Goal: Task Accomplishment & Management: Manage account settings

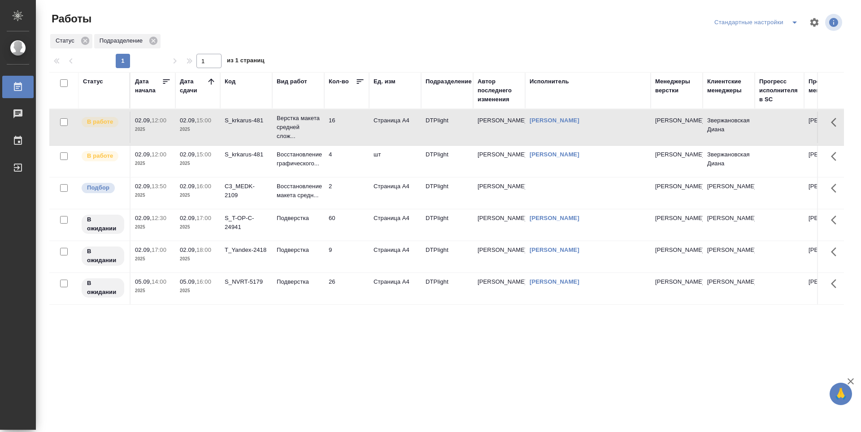
click at [254, 228] on div "S_T-OP-C-24941" at bounding box center [246, 223] width 43 height 18
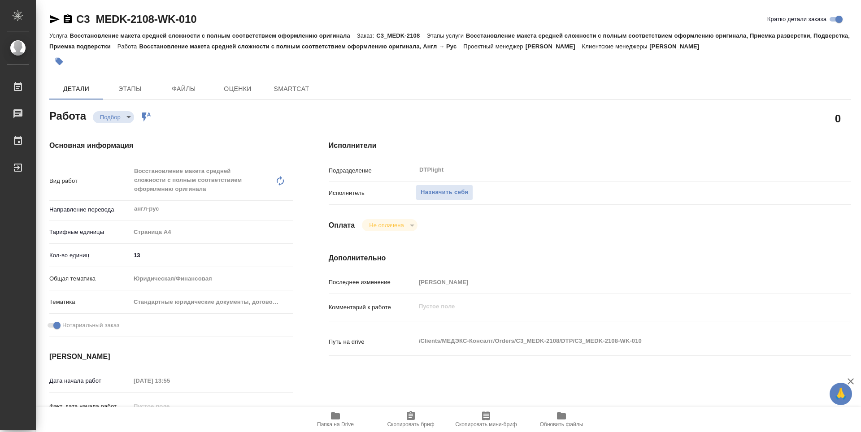
type textarea "x"
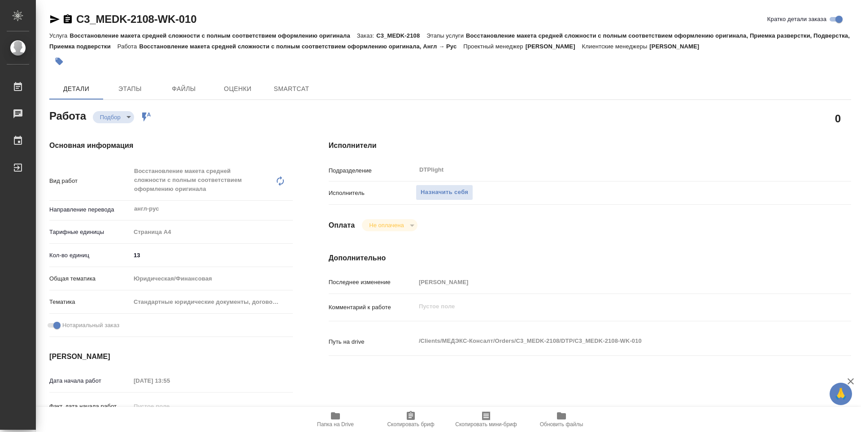
type textarea "x"
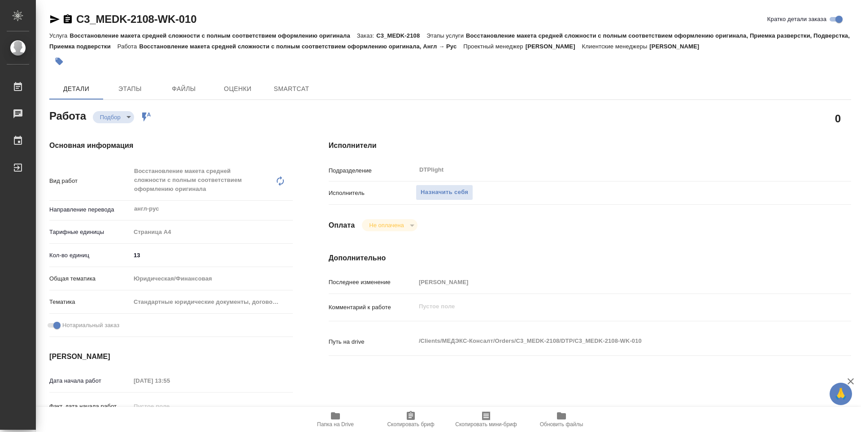
type textarea "x"
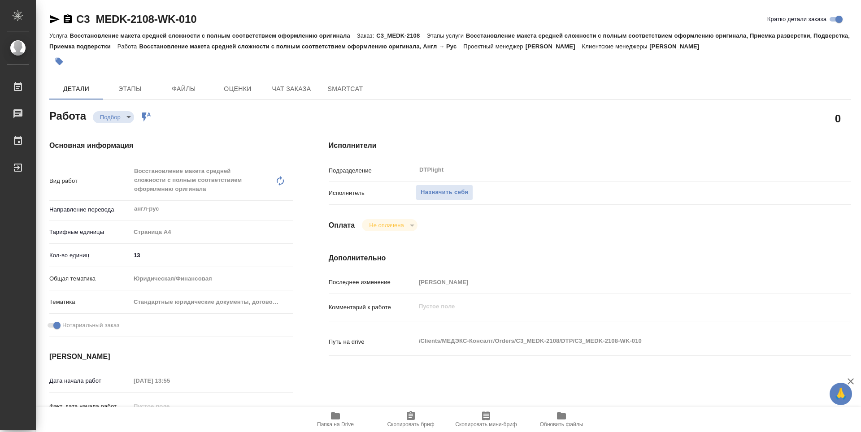
click at [337, 412] on icon "button" at bounding box center [335, 416] width 11 height 11
type textarea "x"
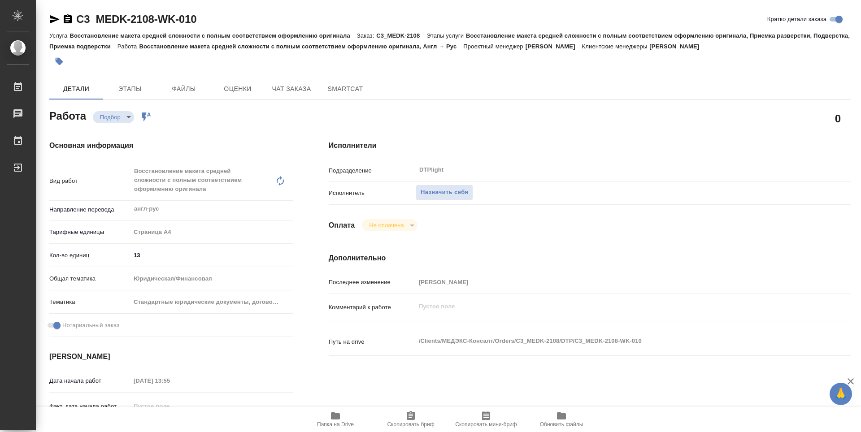
type textarea "x"
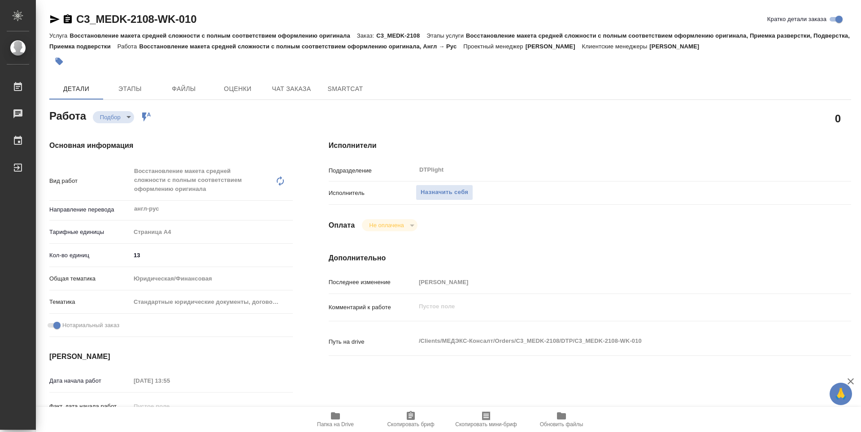
type textarea "x"
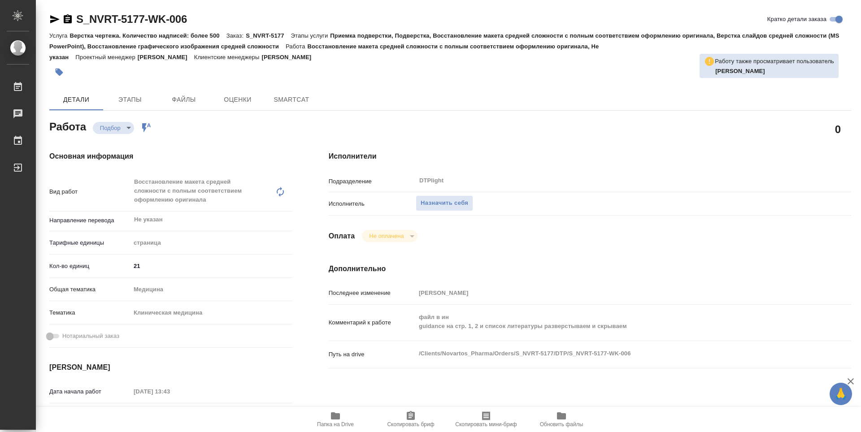
type textarea "x"
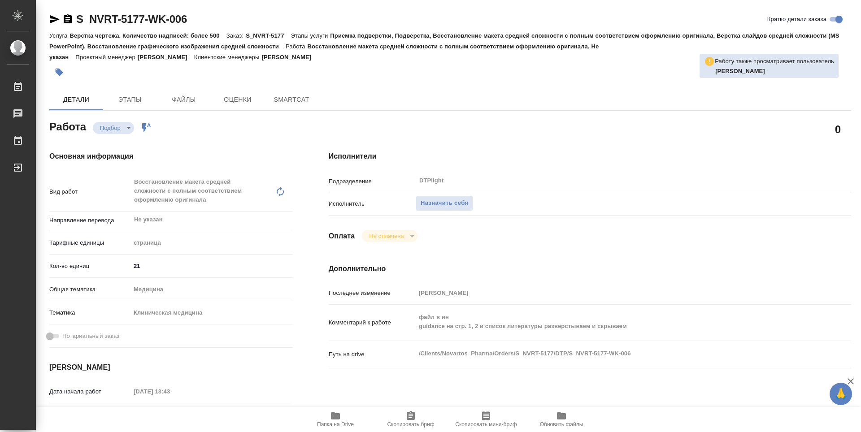
type textarea "x"
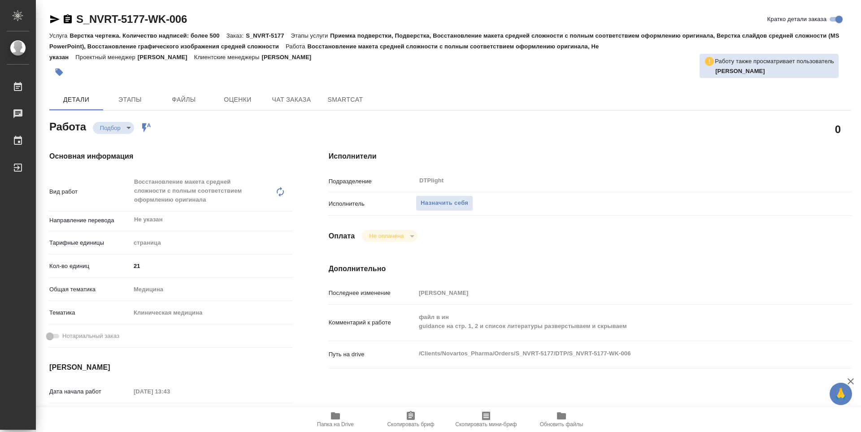
click at [338, 418] on icon "button" at bounding box center [335, 416] width 9 height 7
type textarea "x"
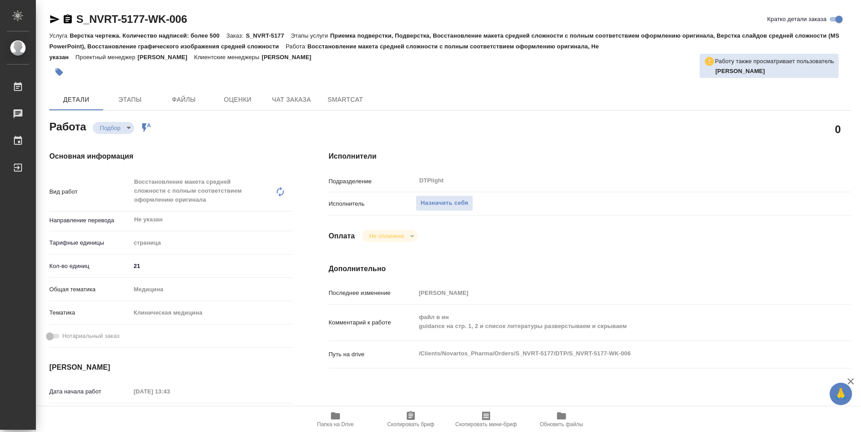
type textarea "x"
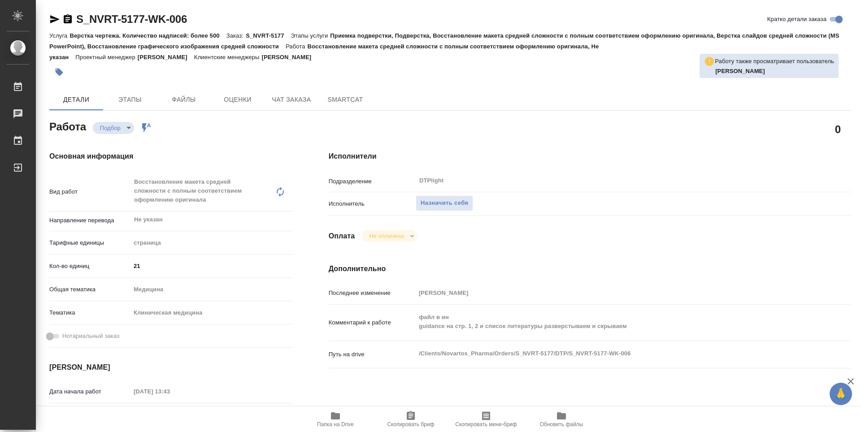
type textarea "x"
click at [445, 199] on span "Назначить себя" at bounding box center [445, 203] width 48 height 10
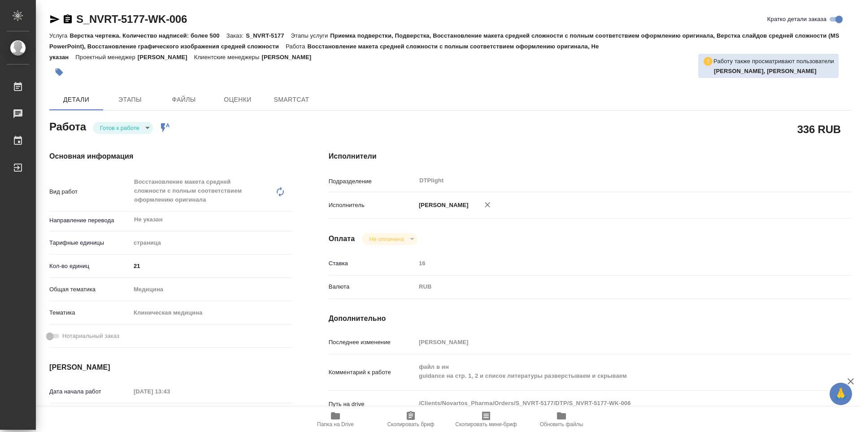
type textarea "x"
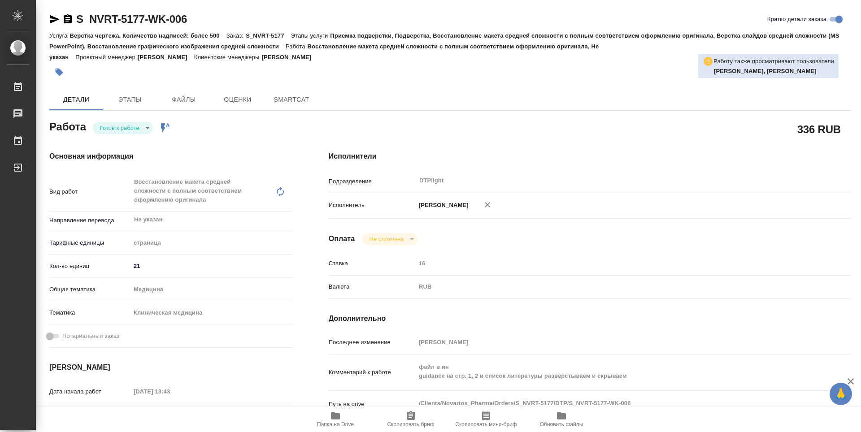
type textarea "x"
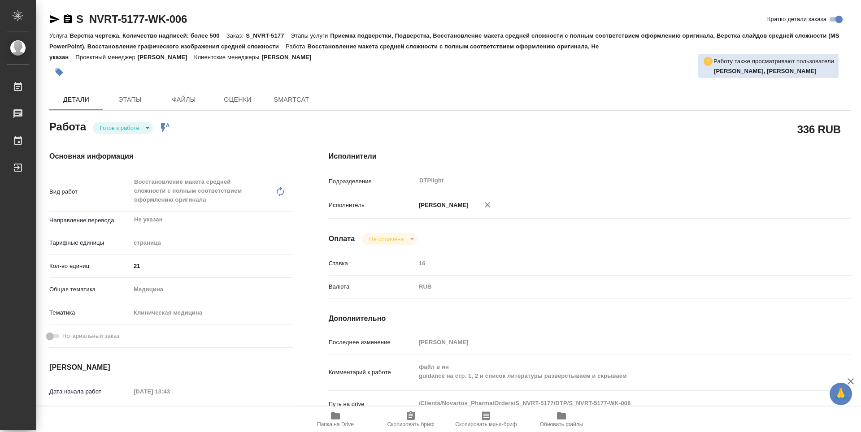
type textarea "x"
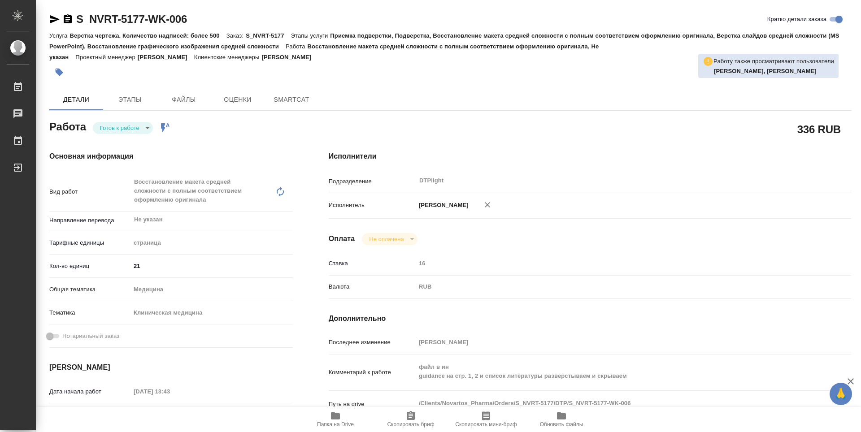
scroll to position [45, 0]
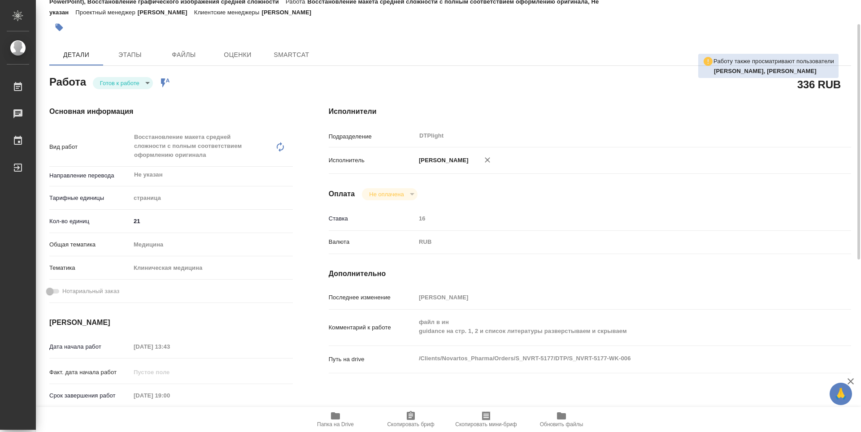
type textarea "x"
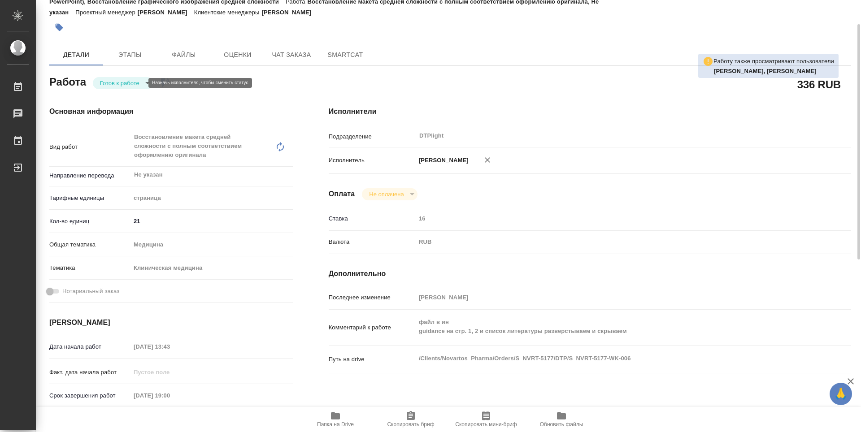
click at [131, 86] on body "🙏 .cls-1 fill:#fff; AWATERA Guselnikov Roman Работы Чаты График Выйти S_NVRT-51…" at bounding box center [430, 216] width 861 height 432
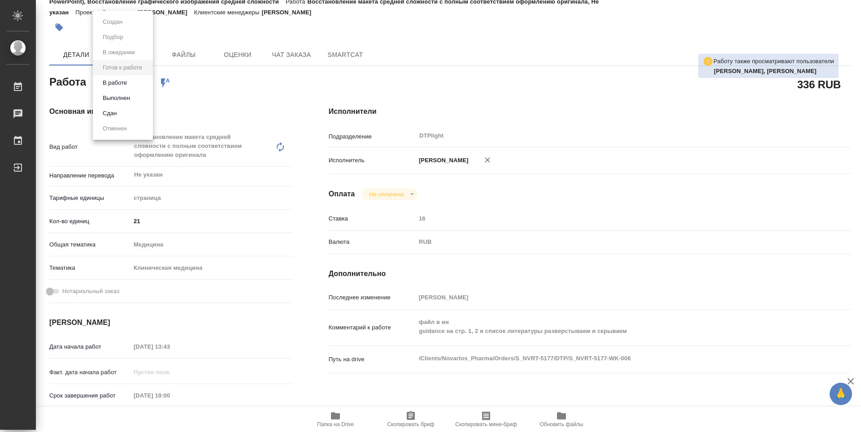
type textarea "x"
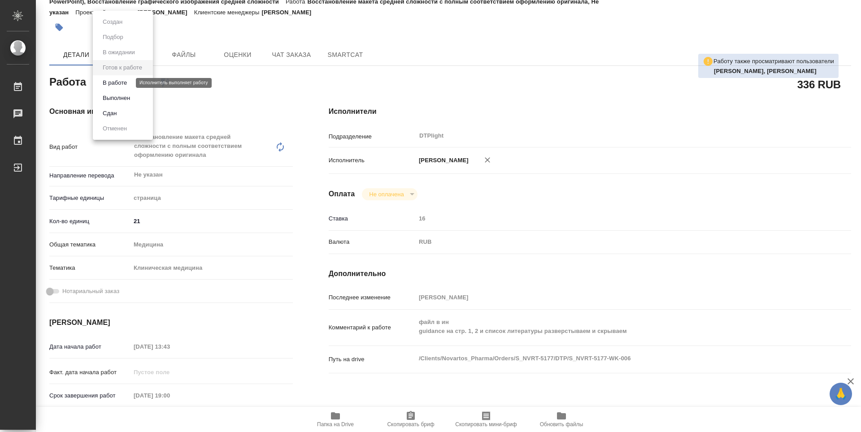
click at [118, 86] on button "В работе" at bounding box center [115, 83] width 30 height 10
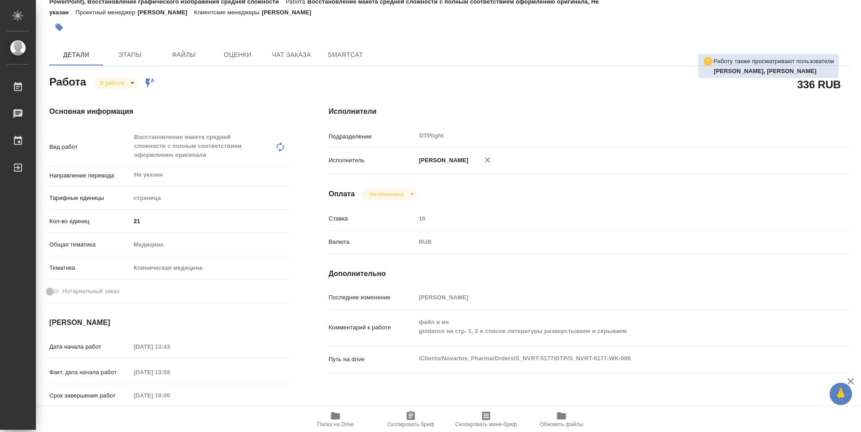
type textarea "x"
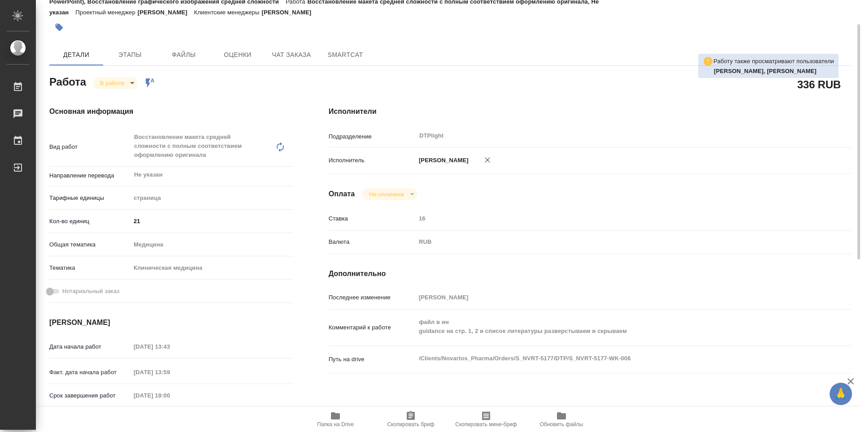
type textarea "x"
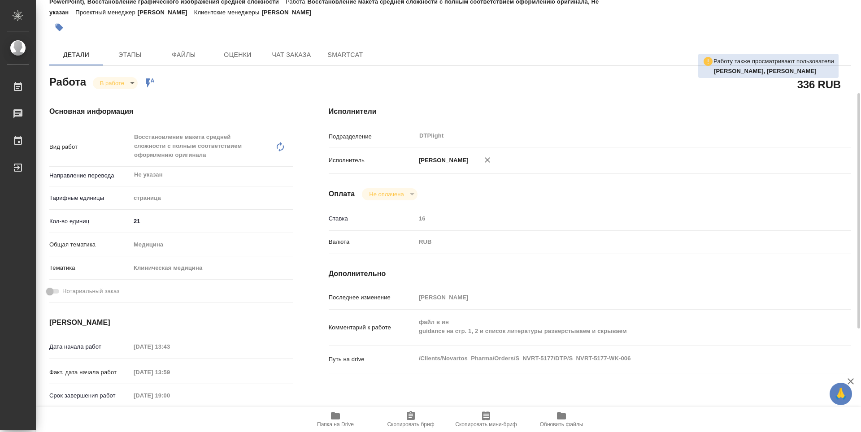
scroll to position [224, 0]
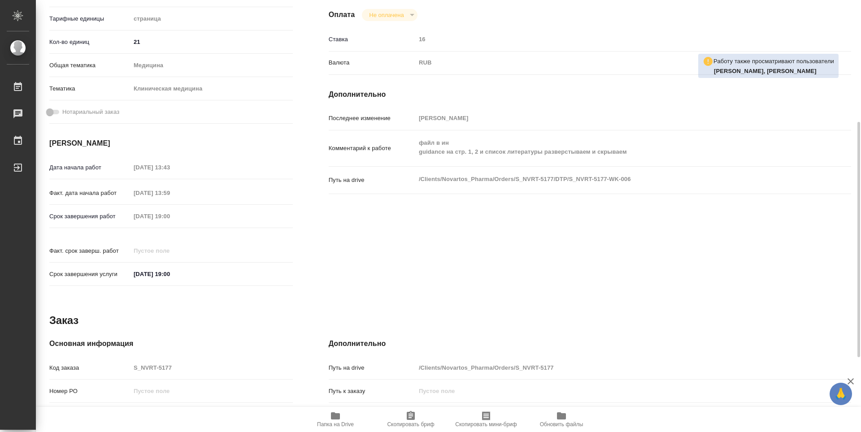
type textarea "x"
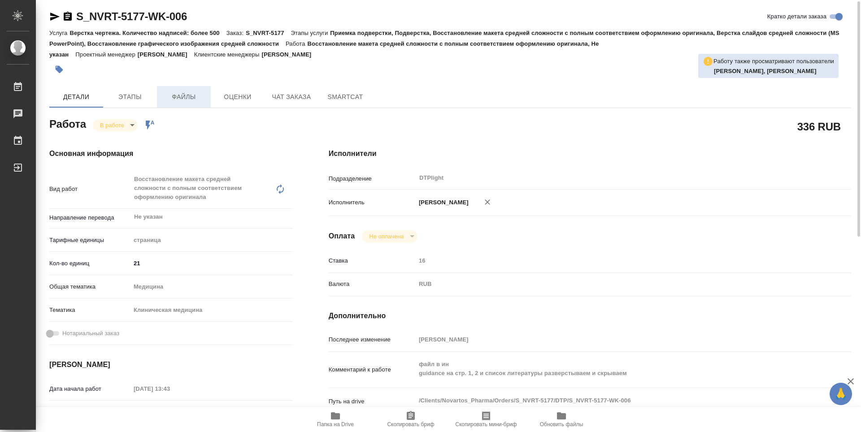
scroll to position [0, 0]
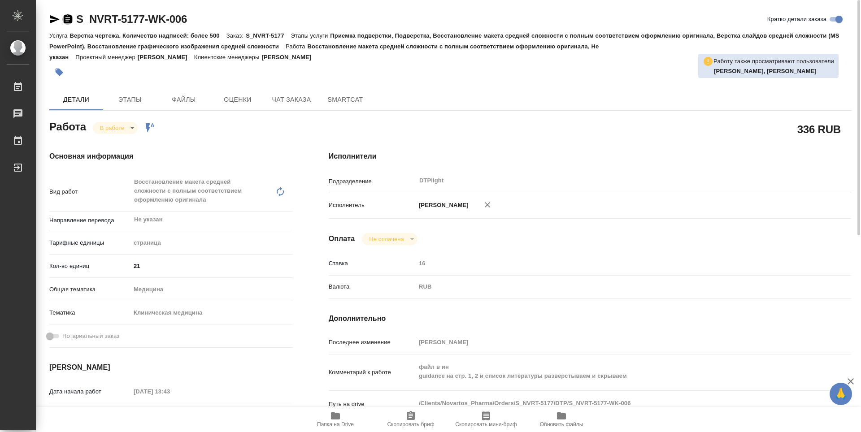
click at [70, 20] on icon "button" at bounding box center [68, 18] width 8 height 9
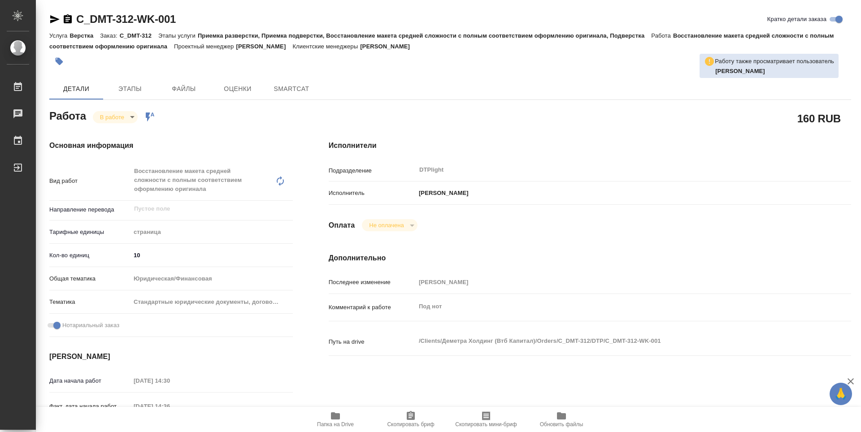
type textarea "x"
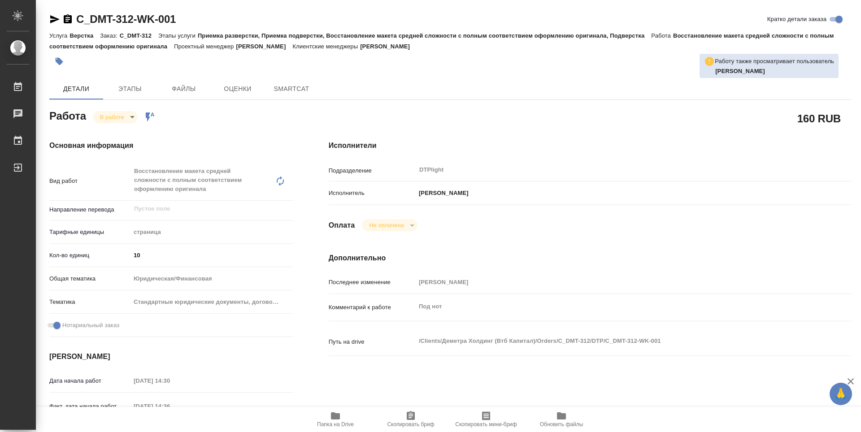
type textarea "x"
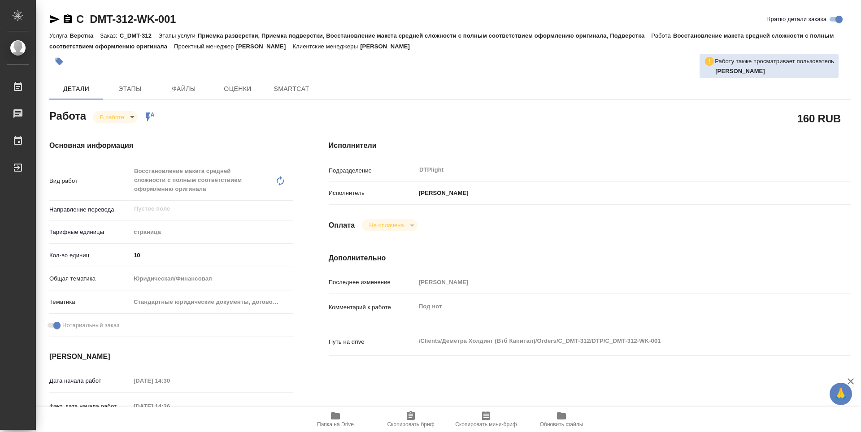
type textarea "x"
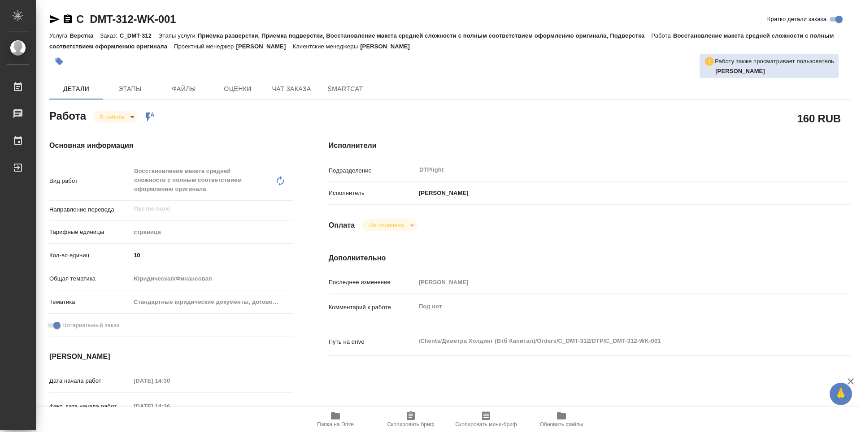
type textarea "x"
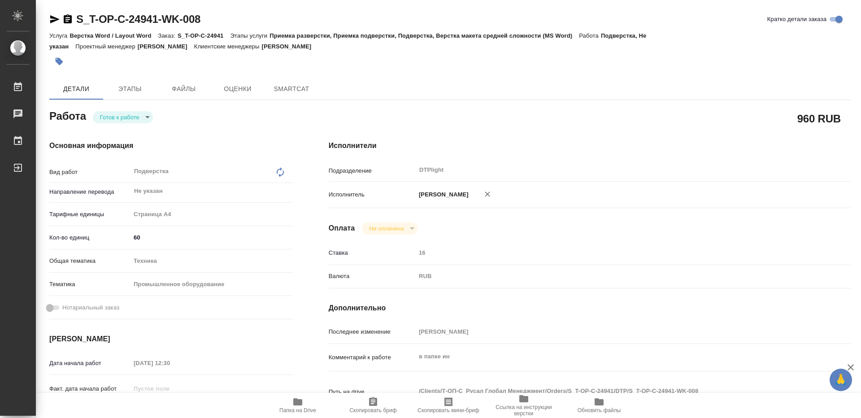
type textarea "x"
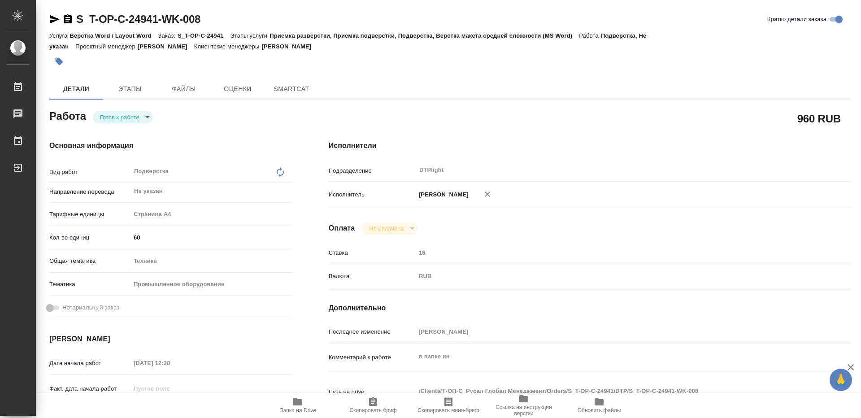
type textarea "x"
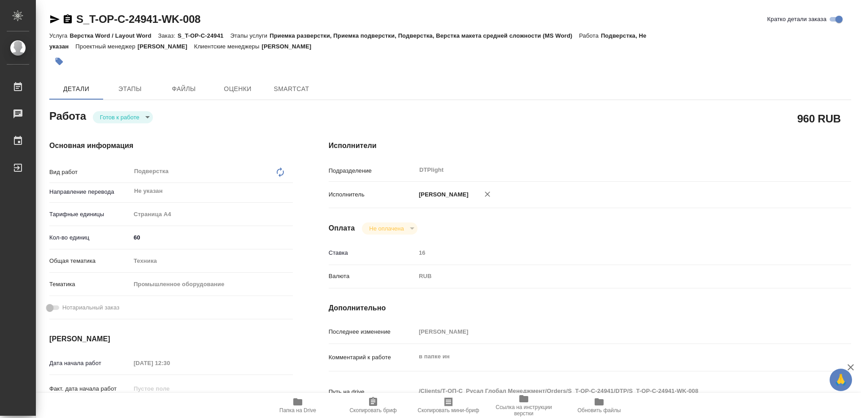
type textarea "x"
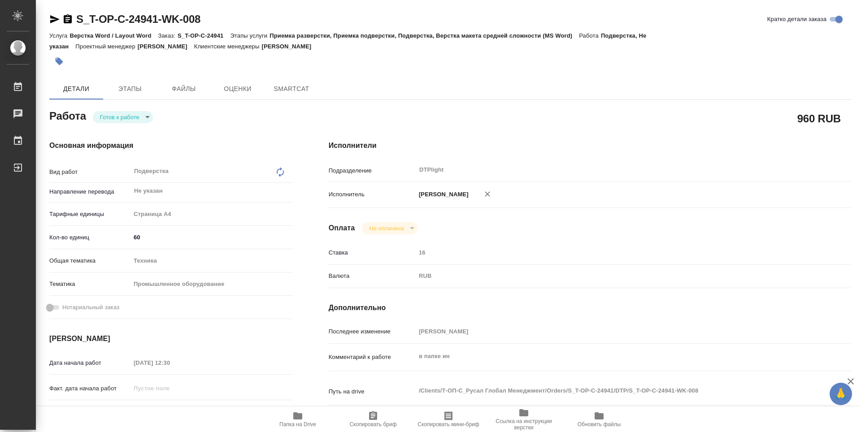
type textarea "x"
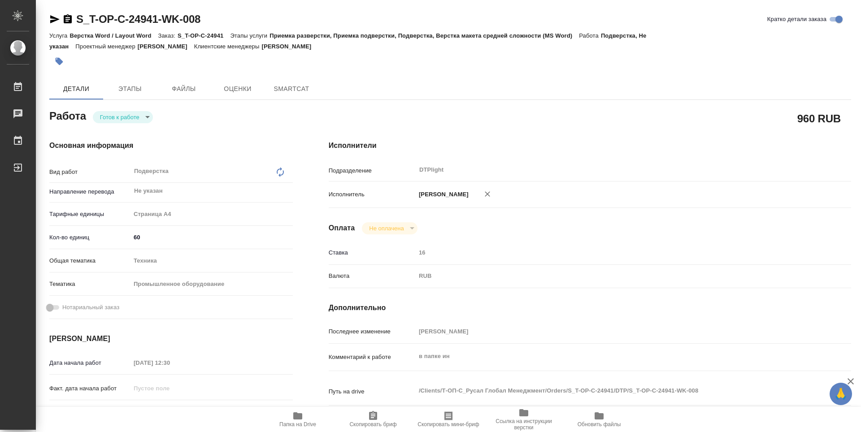
type textarea "x"
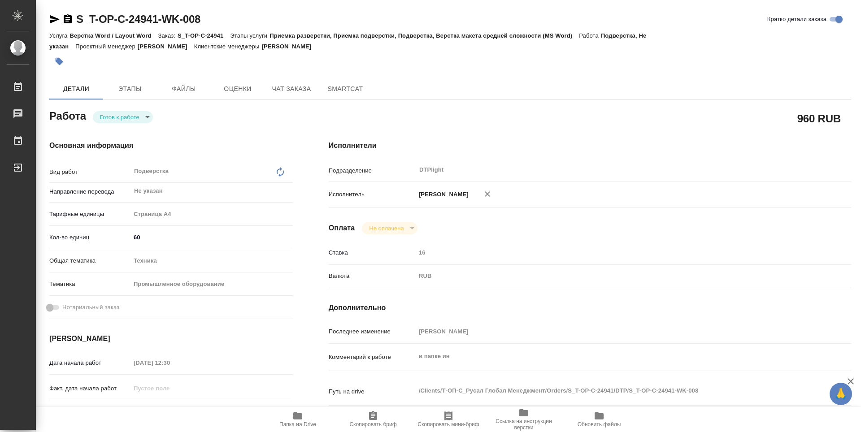
scroll to position [90, 0]
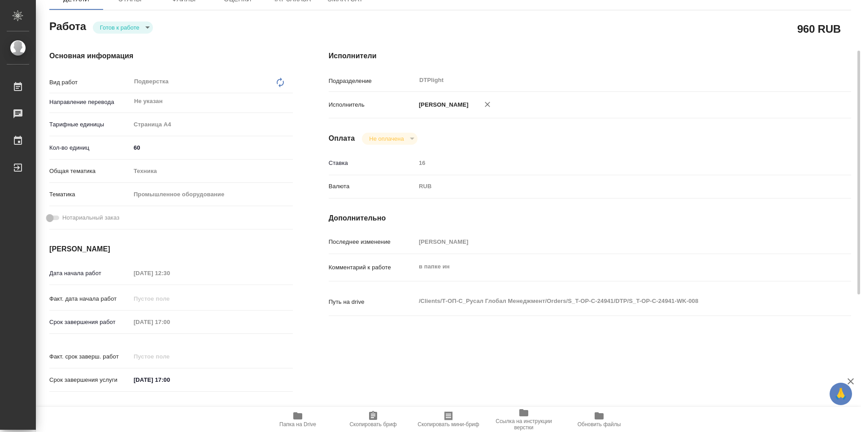
type textarea "x"
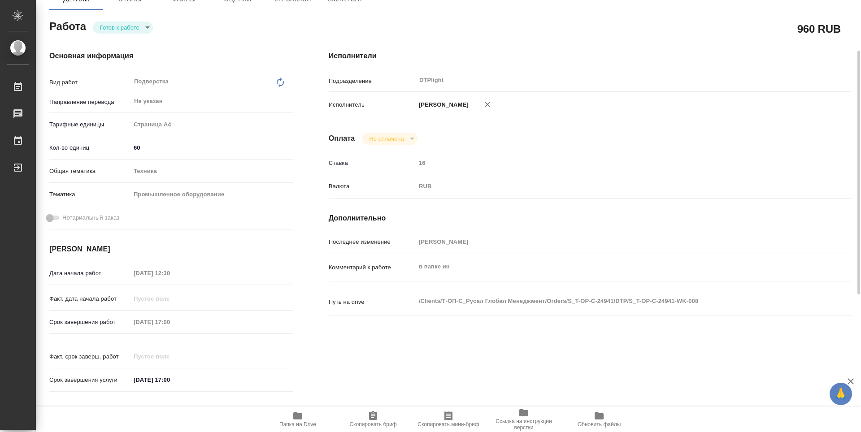
scroll to position [0, 0]
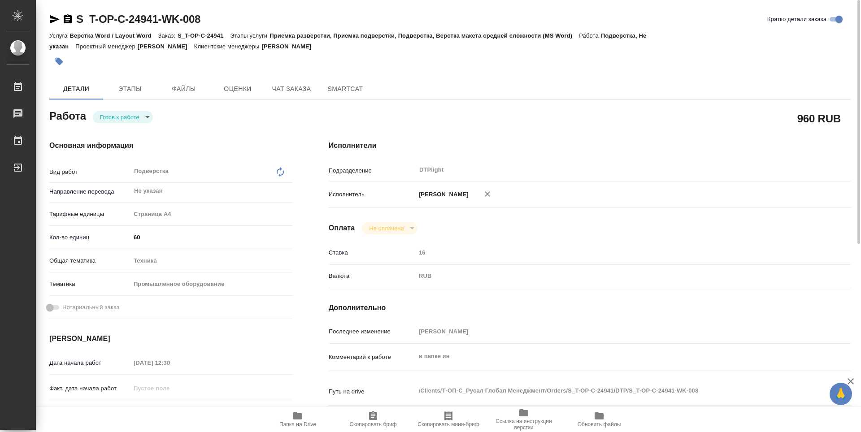
type textarea "x"
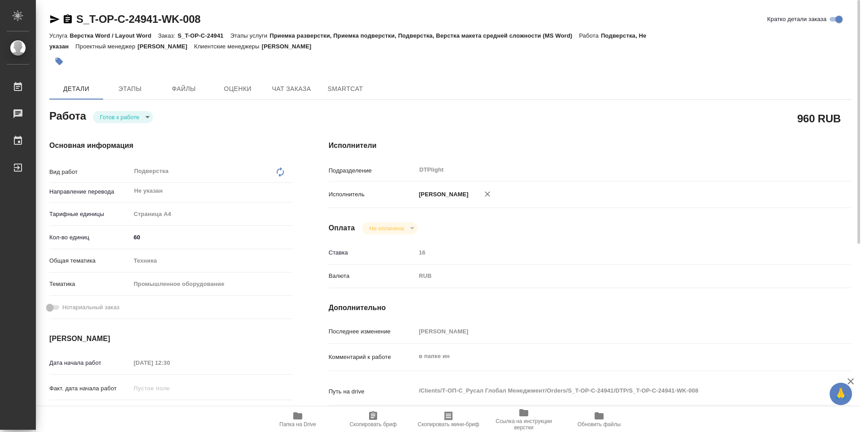
click at [148, 118] on body "🙏 .cls-1 fill:#fff; AWATERA Guselnikov Roman Работы Чаты График Выйти S_T-OP-C-…" at bounding box center [430, 216] width 861 height 432
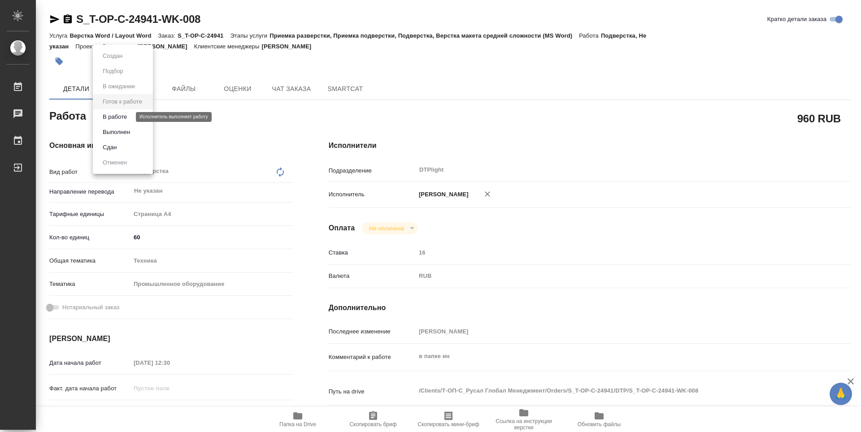
click at [121, 120] on button "В работе" at bounding box center [115, 117] width 30 height 10
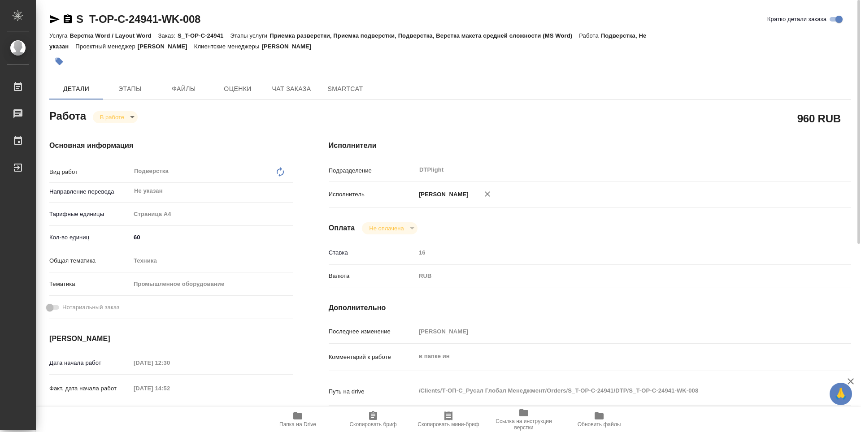
type textarea "x"
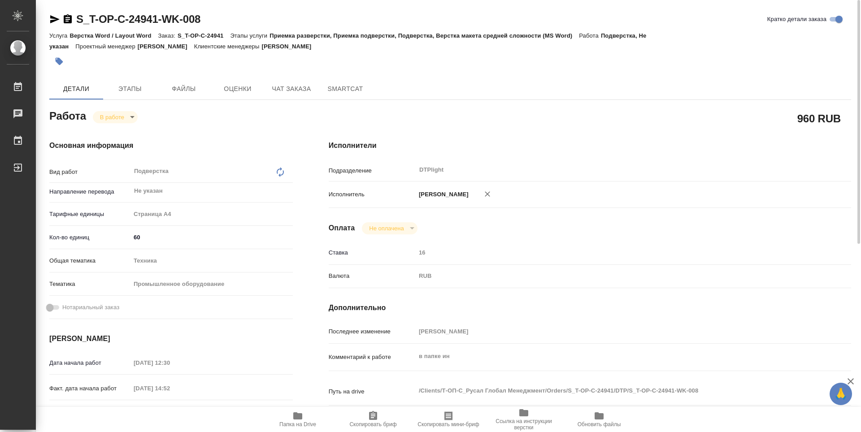
type textarea "x"
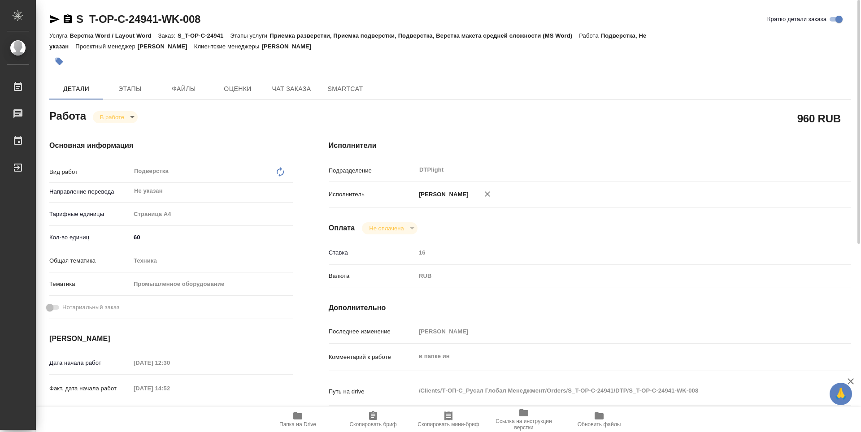
click at [309, 416] on span "Папка на Drive" at bounding box center [298, 419] width 65 height 17
click at [70, 17] on icon "button" at bounding box center [68, 18] width 8 height 9
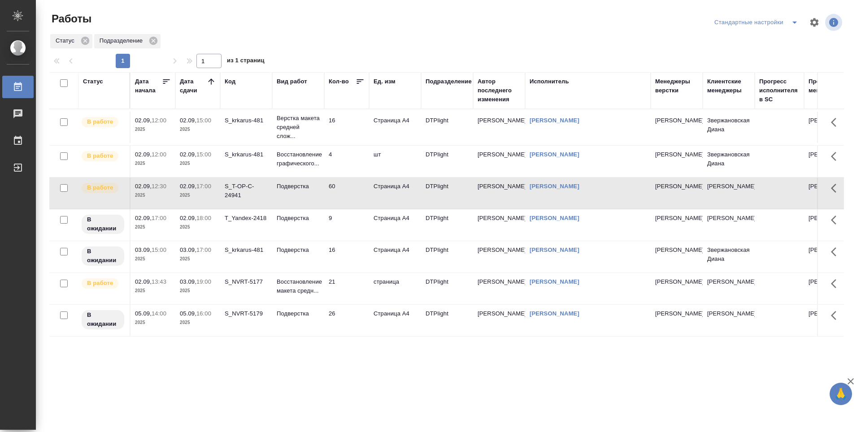
click at [344, 127] on td "16" at bounding box center [346, 127] width 45 height 31
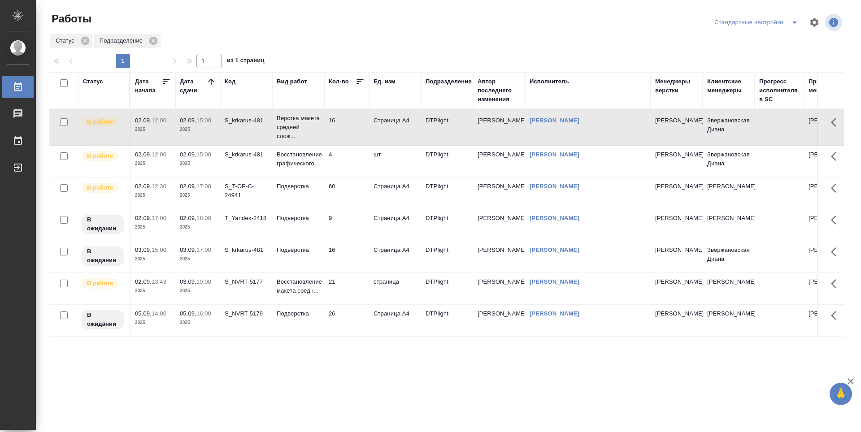
click at [344, 127] on td "16" at bounding box center [346, 127] width 45 height 31
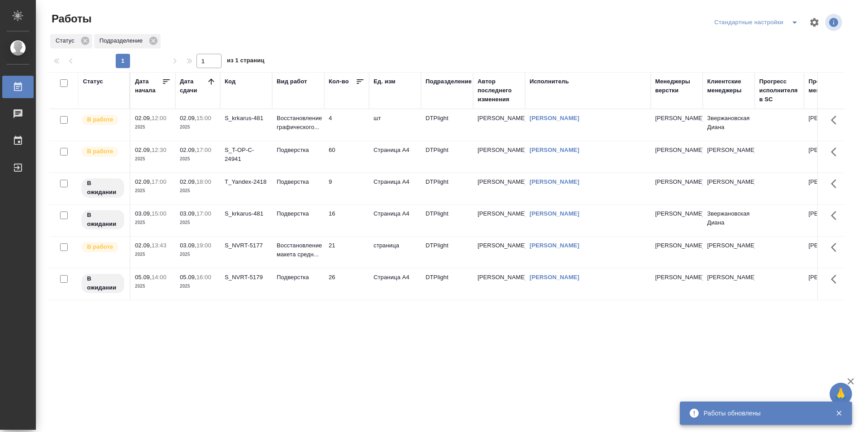
click at [345, 128] on td "4" at bounding box center [346, 124] width 45 height 31
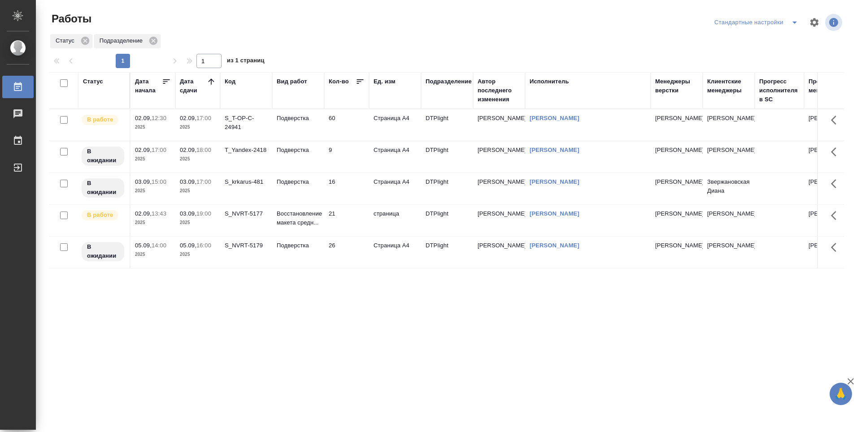
click at [350, 220] on td "21" at bounding box center [346, 220] width 45 height 31
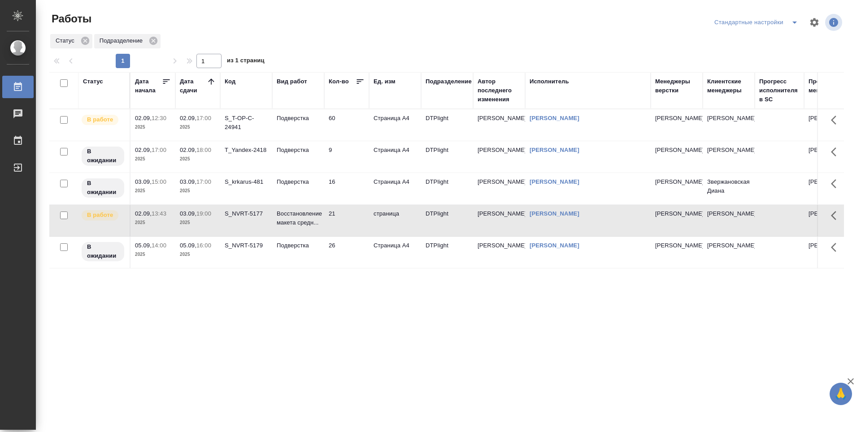
click at [350, 220] on td "21" at bounding box center [346, 220] width 45 height 31
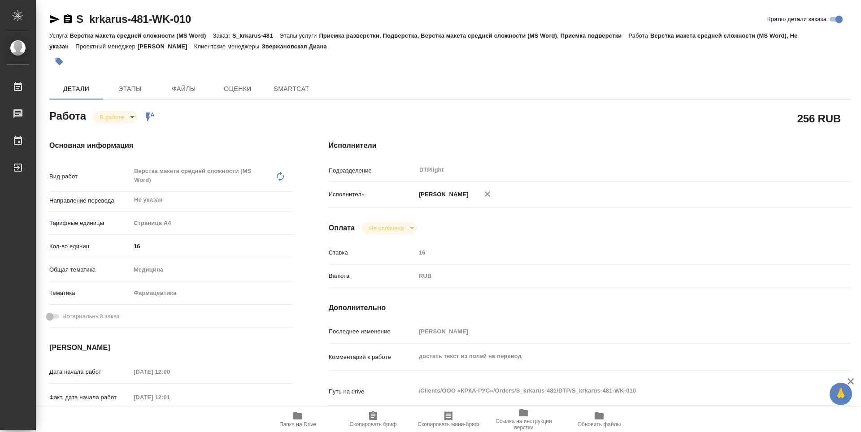
type textarea "x"
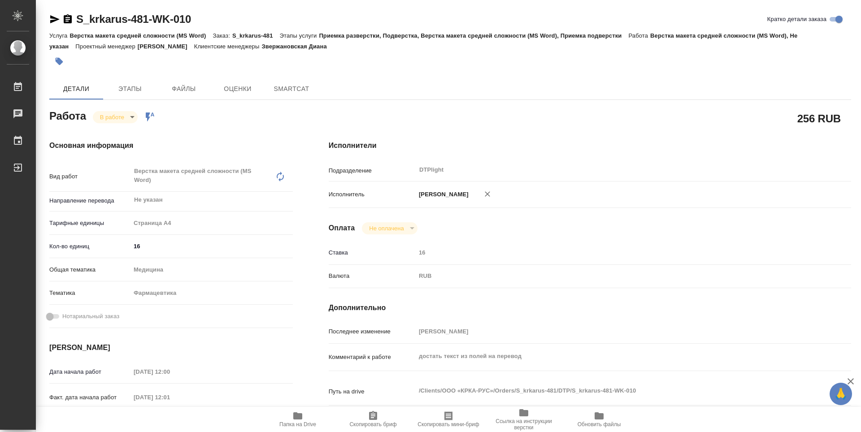
type textarea "x"
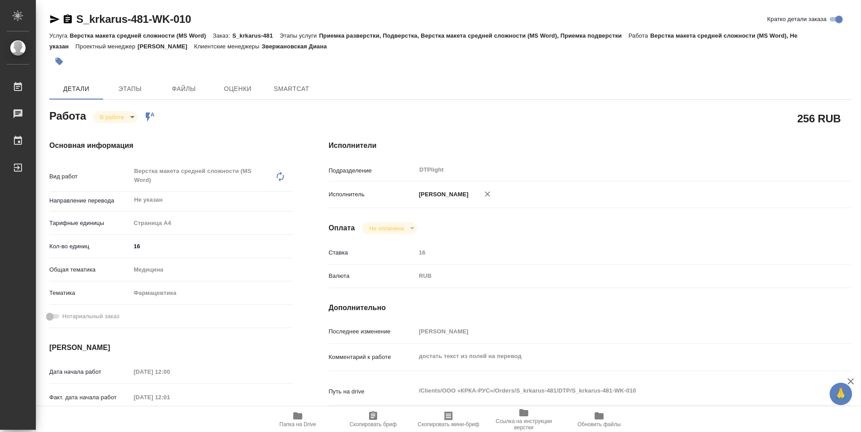
type textarea "x"
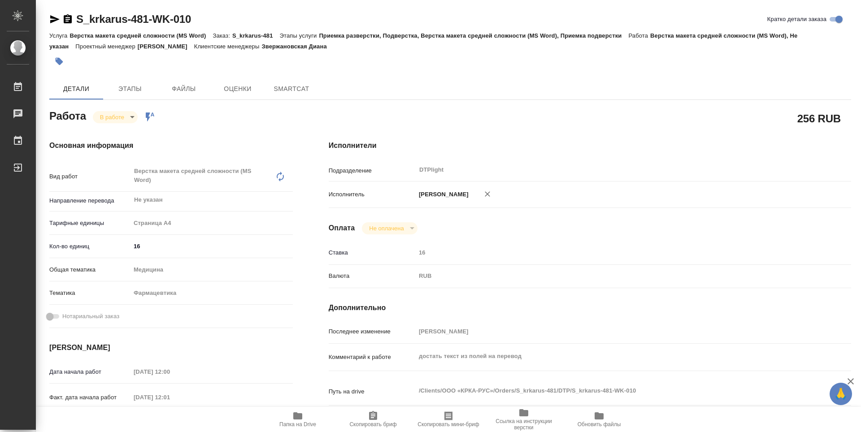
type textarea "x"
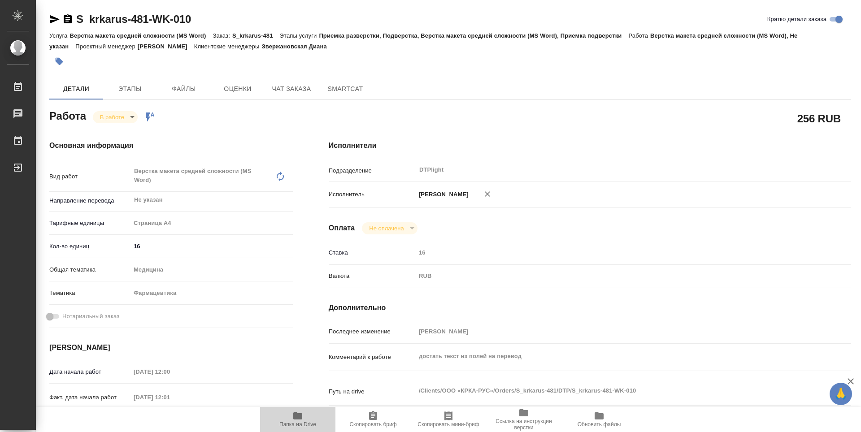
click at [307, 418] on span "Папка на Drive" at bounding box center [298, 419] width 65 height 17
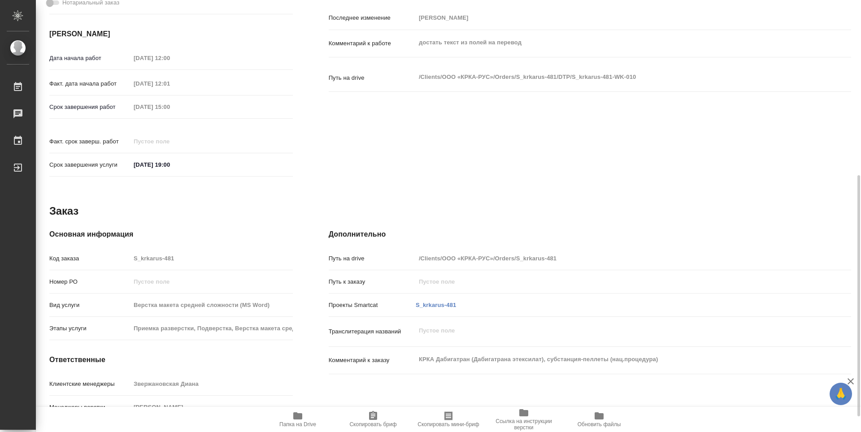
type textarea "x"
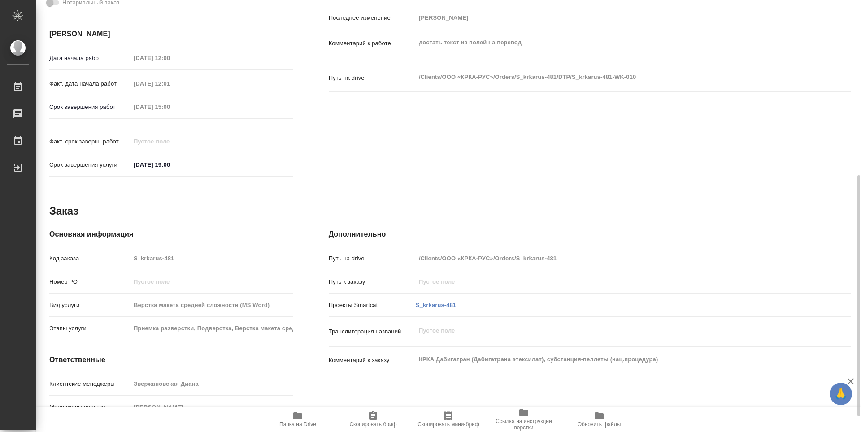
type textarea "x"
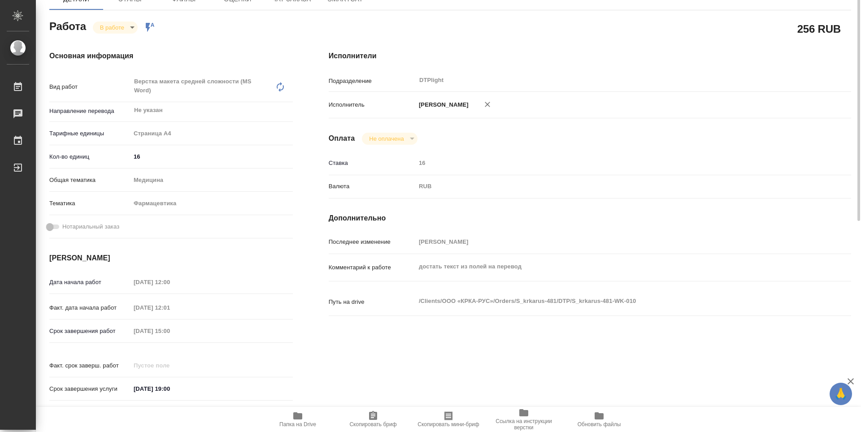
scroll to position [0, 0]
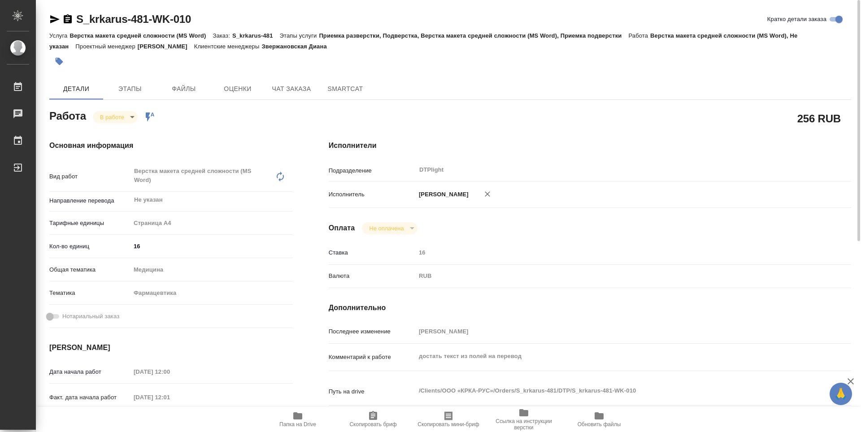
click at [133, 116] on body "🙏 .cls-1 fill:#fff; AWATERA Guselnikov Roman Работы 0 Чаты График Выйти S_krkar…" at bounding box center [430, 216] width 861 height 432
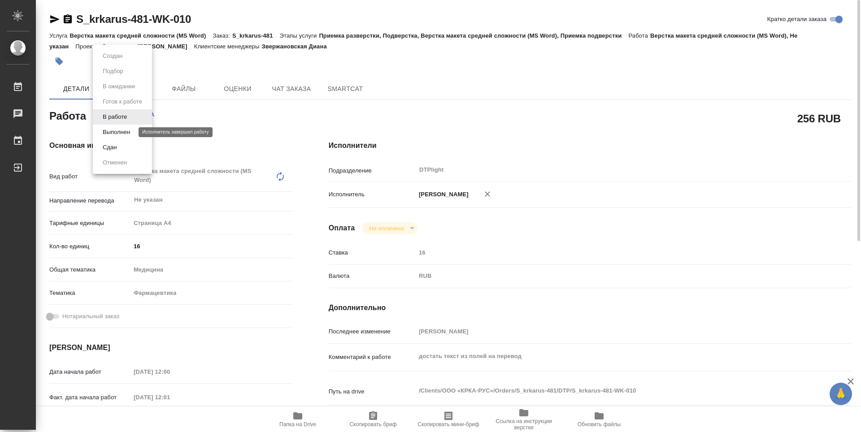
click at [118, 135] on button "Выполнен" at bounding box center [116, 132] width 33 height 10
type textarea "x"
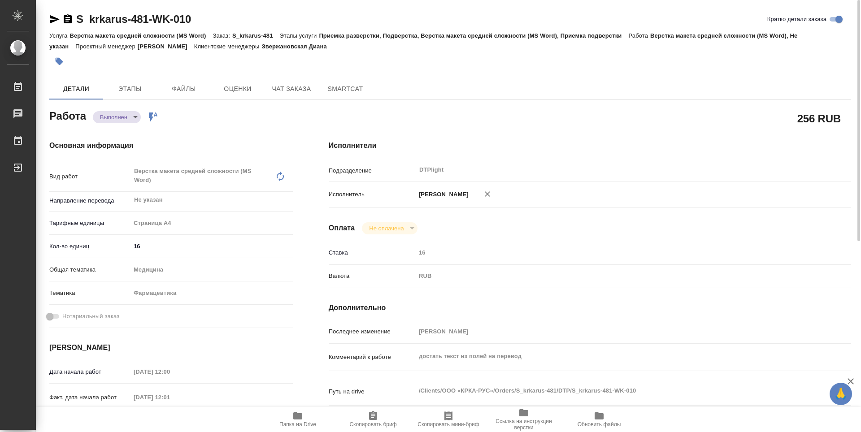
type textarea "x"
click at [69, 19] on icon "button" at bounding box center [68, 18] width 8 height 9
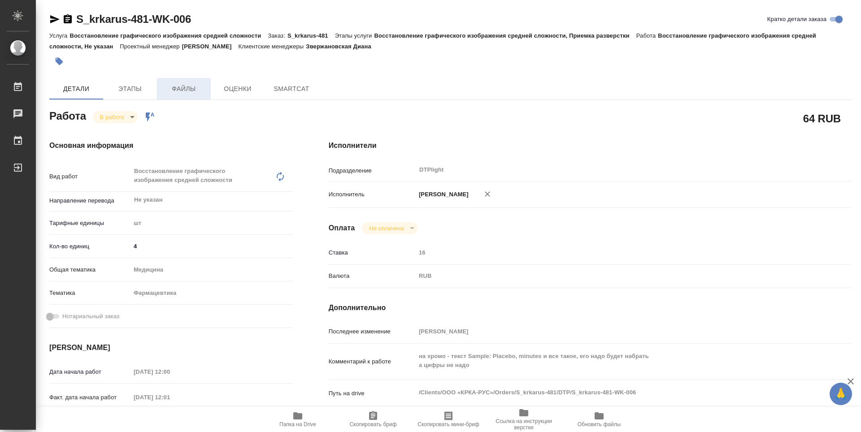
type textarea "x"
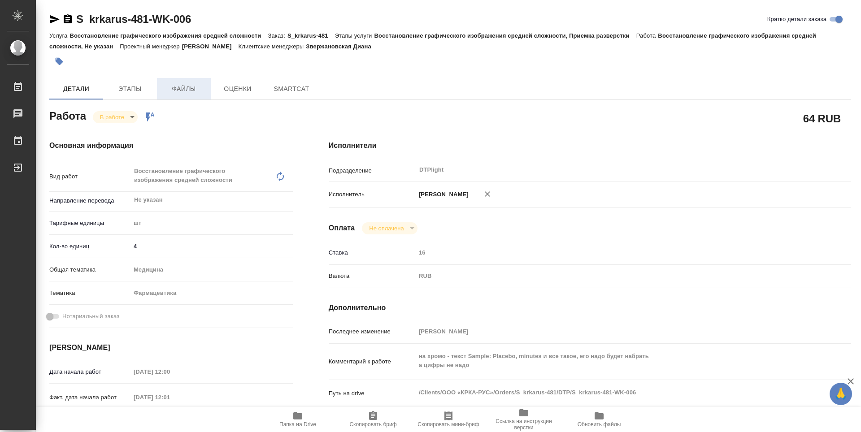
click at [196, 89] on span "Файлы" at bounding box center [183, 88] width 43 height 11
type textarea "x"
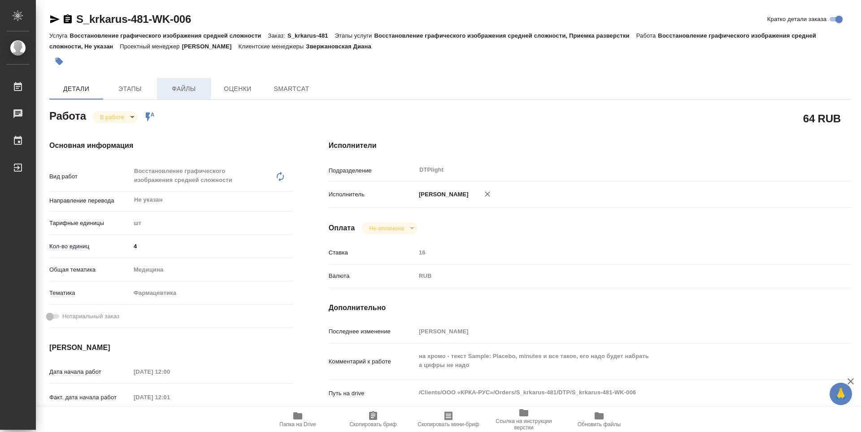
type textarea "x"
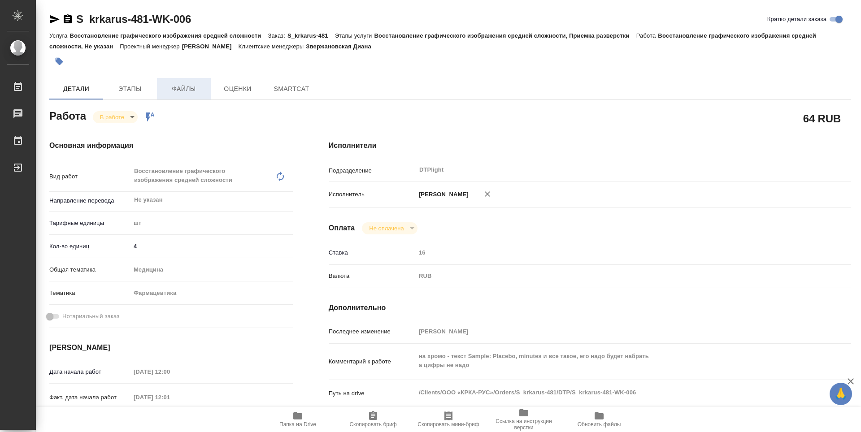
type textarea "x"
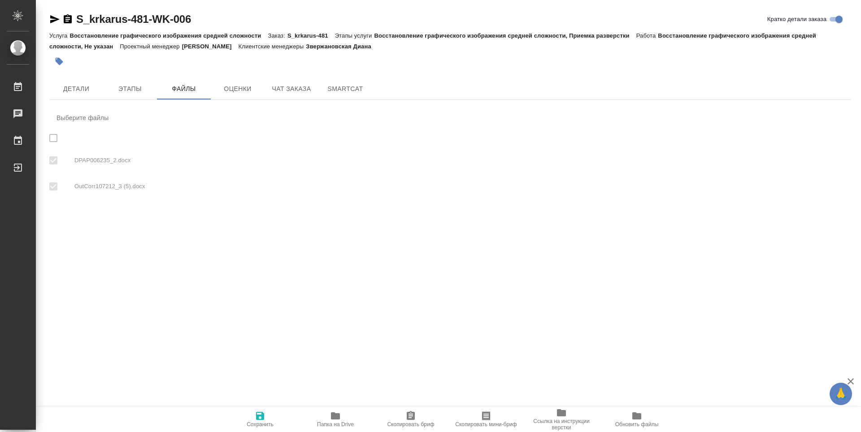
checkbox input "true"
click at [344, 425] on span "Папка на Drive" at bounding box center [335, 425] width 37 height 6
click at [75, 88] on span "Детали" at bounding box center [76, 88] width 43 height 11
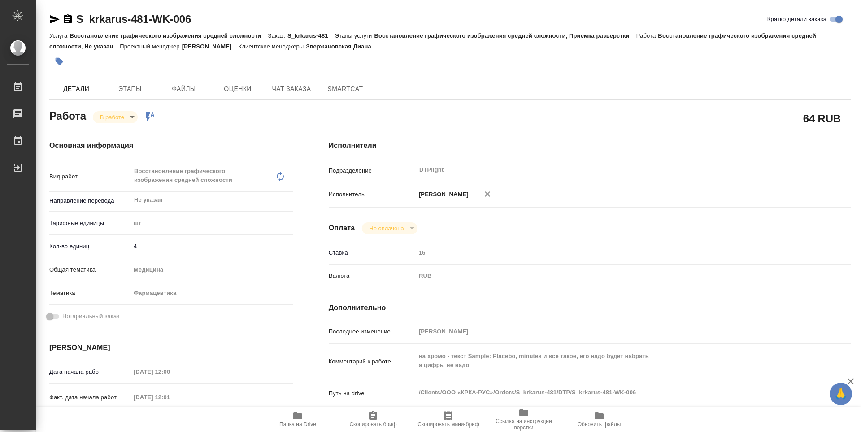
type textarea "x"
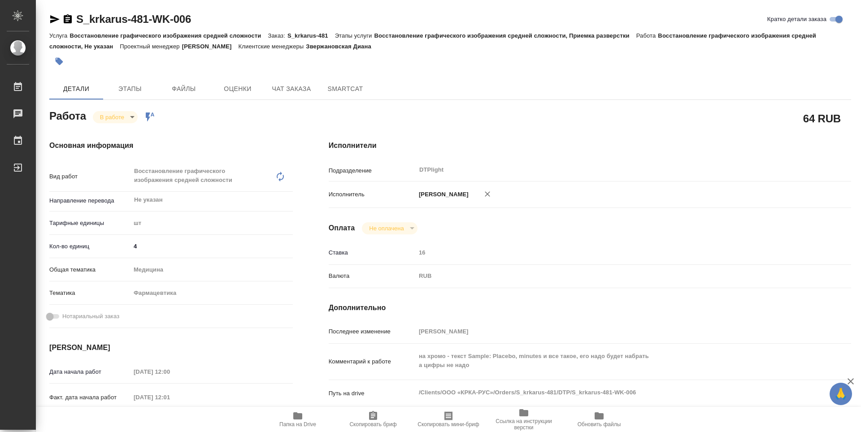
click at [133, 118] on body "🙏 .cls-1 fill:#fff; AWATERA Guselnikov Roman Работы 0 Чаты График Выйти S_krkar…" at bounding box center [430, 216] width 861 height 432
type textarea "x"
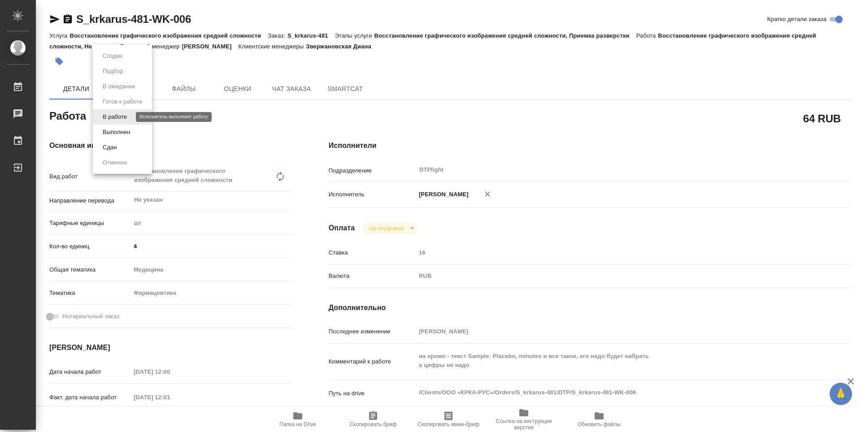
type textarea "x"
click at [117, 118] on button "В работе" at bounding box center [115, 117] width 30 height 10
click at [132, 121] on body "🙏 .cls-1 fill:#fff; AWATERA Guselnikov Roman Работы 0 Чаты График Выйти S_krkar…" at bounding box center [430, 216] width 861 height 432
click at [120, 138] on li "Выполнен" at bounding box center [122, 132] width 59 height 15
type textarea "x"
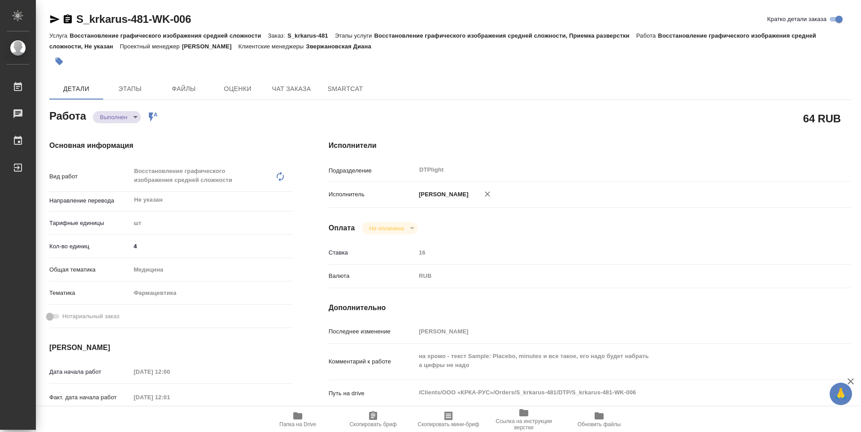
type textarea "x"
click at [69, 21] on icon "button" at bounding box center [68, 18] width 8 height 9
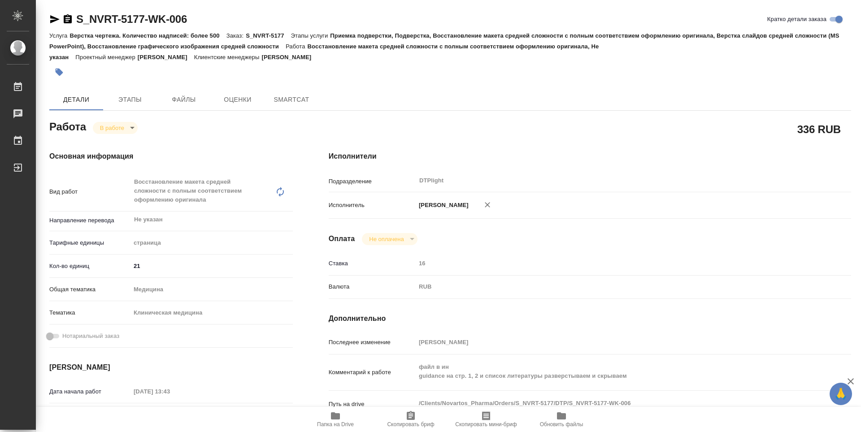
type textarea "x"
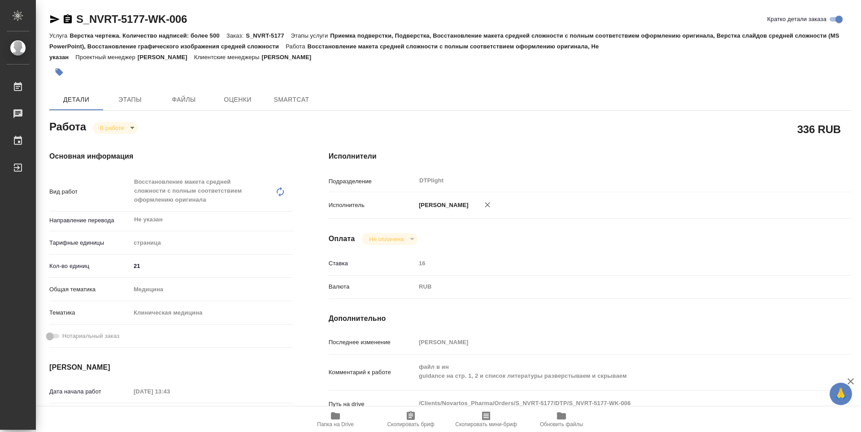
type textarea "x"
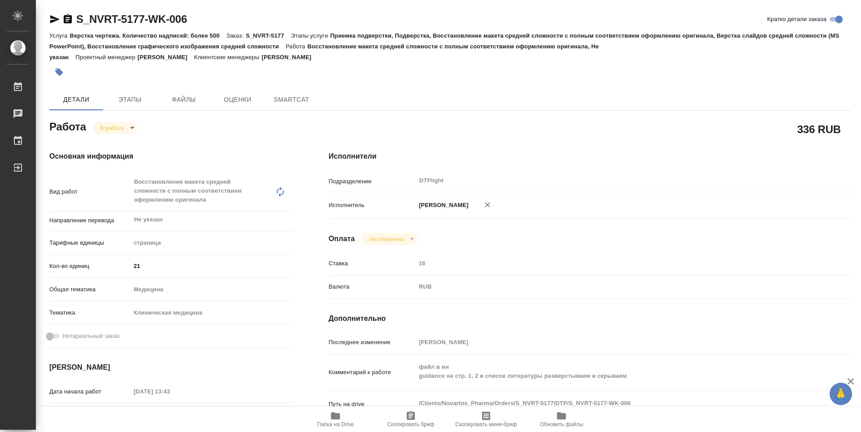
type textarea "x"
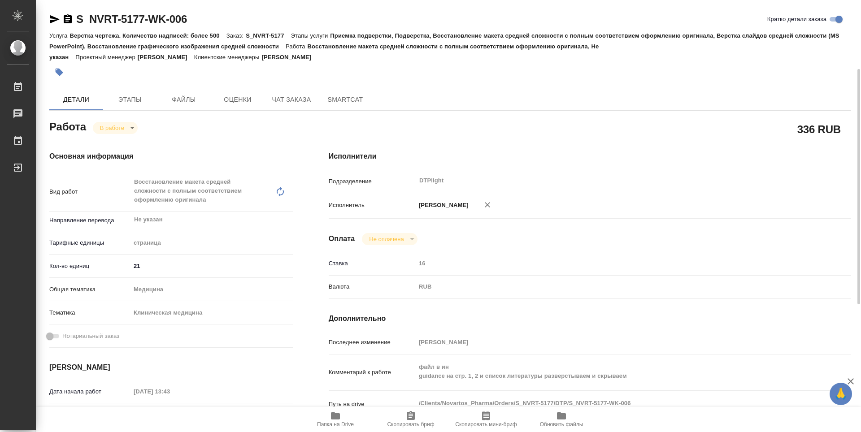
scroll to position [90, 0]
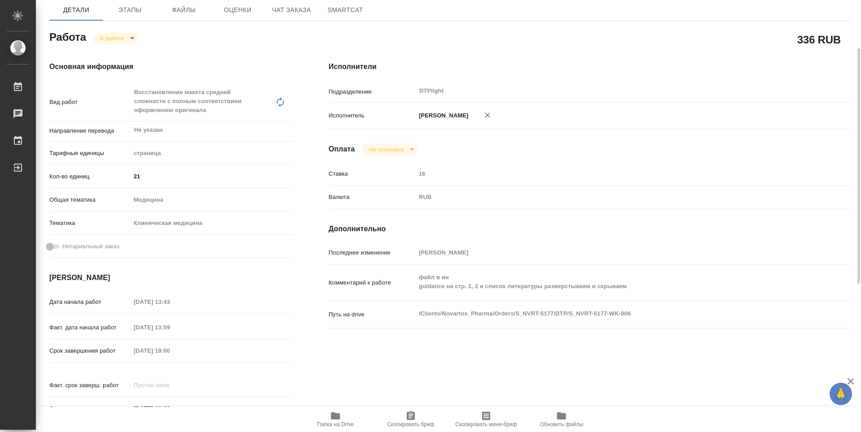
type textarea "x"
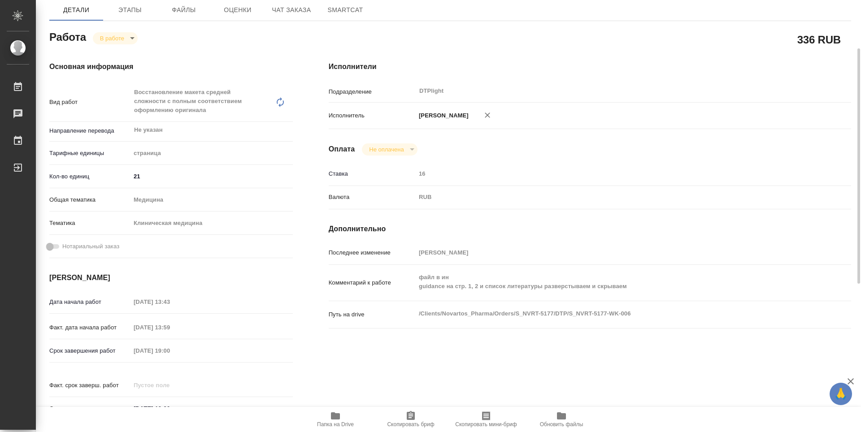
type textarea "x"
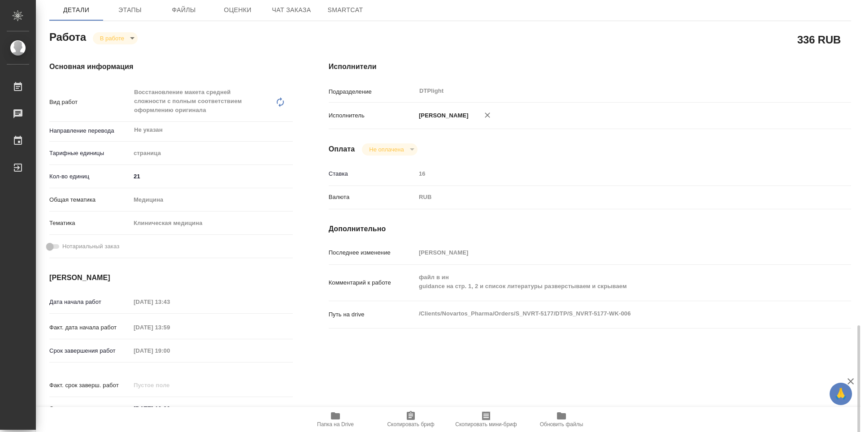
scroll to position [362, 0]
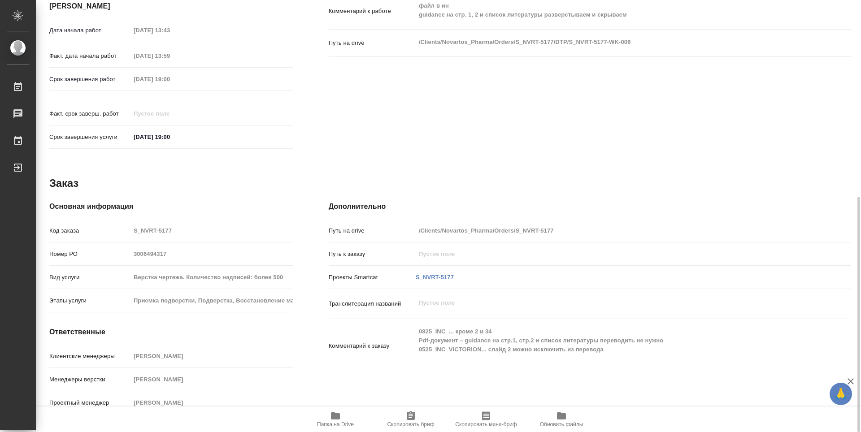
click at [444, 161] on div "Работа В работе inProgress 336 RUB Основная информация Вид работ Восстановление…" at bounding box center [450, 87] width 802 height 662
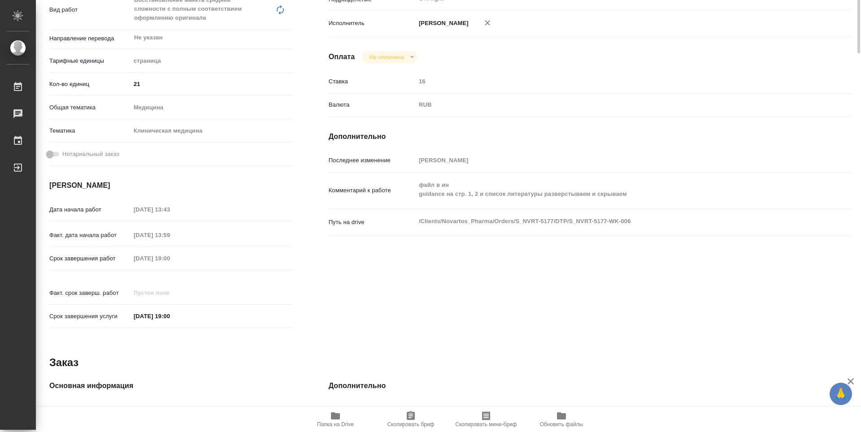
scroll to position [0, 0]
